Goal: Information Seeking & Learning: Learn about a topic

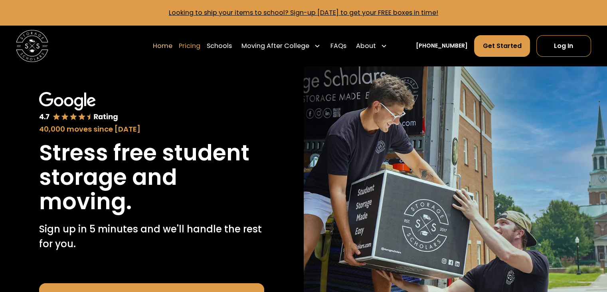
click at [200, 46] on link "Pricing" at bounding box center [190, 46] width 22 height 22
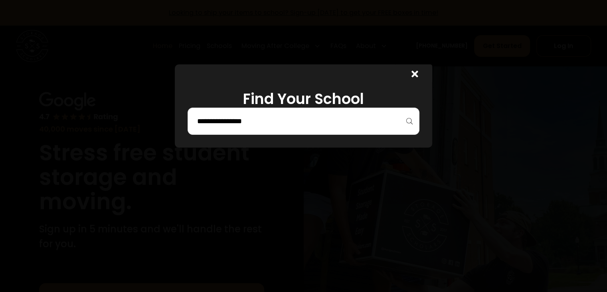
click at [231, 121] on input "search" at bounding box center [303, 121] width 215 height 14
click at [264, 121] on input "****" at bounding box center [303, 121] width 215 height 14
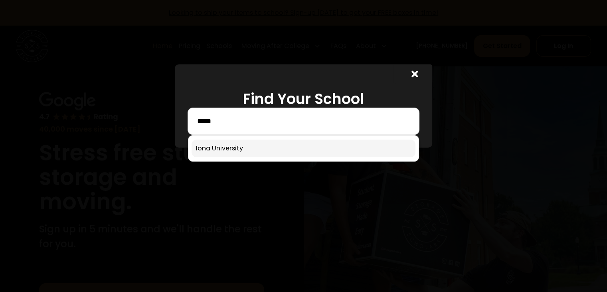
type input "****"
click at [234, 149] on link at bounding box center [304, 148] width 224 height 18
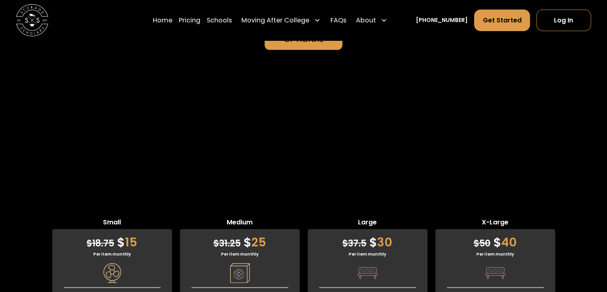
scroll to position [1977, 0]
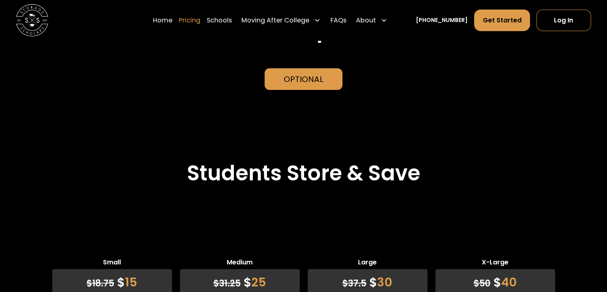
click at [200, 20] on link "Pricing" at bounding box center [190, 20] width 22 height 22
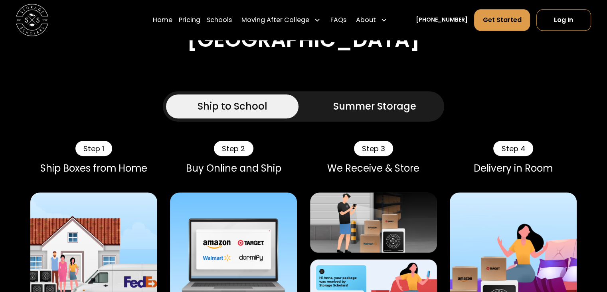
scroll to position [611, 0]
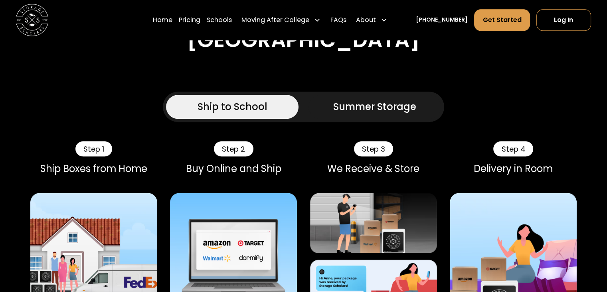
click at [102, 141] on div "Step 1" at bounding box center [93, 148] width 37 height 15
click at [93, 193] on img at bounding box center [93, 255] width 127 height 127
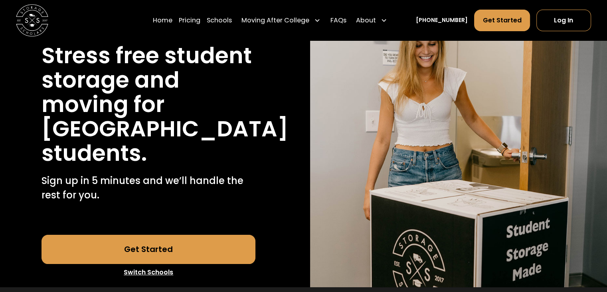
scroll to position [0, 0]
